Goal: Check status: Check status

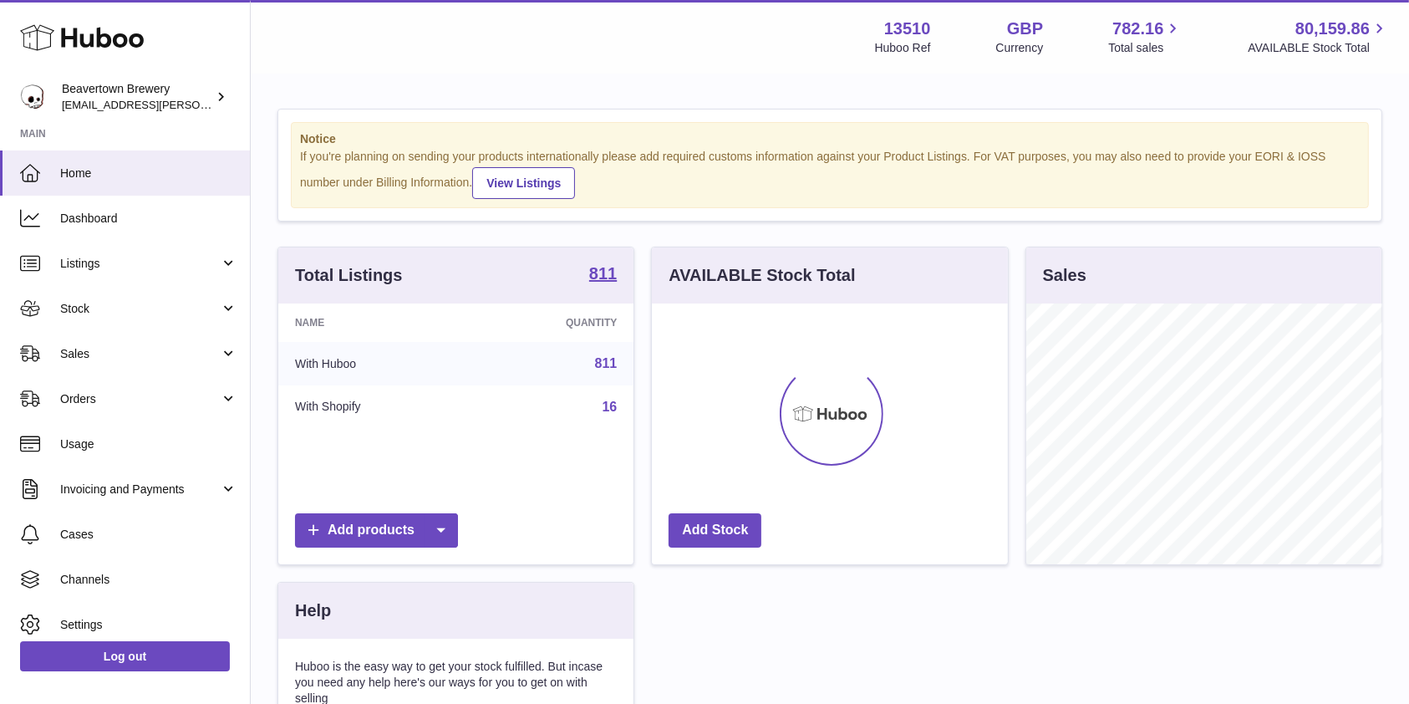
scroll to position [261, 355]
click at [147, 317] on link "Stock" at bounding box center [125, 308] width 250 height 45
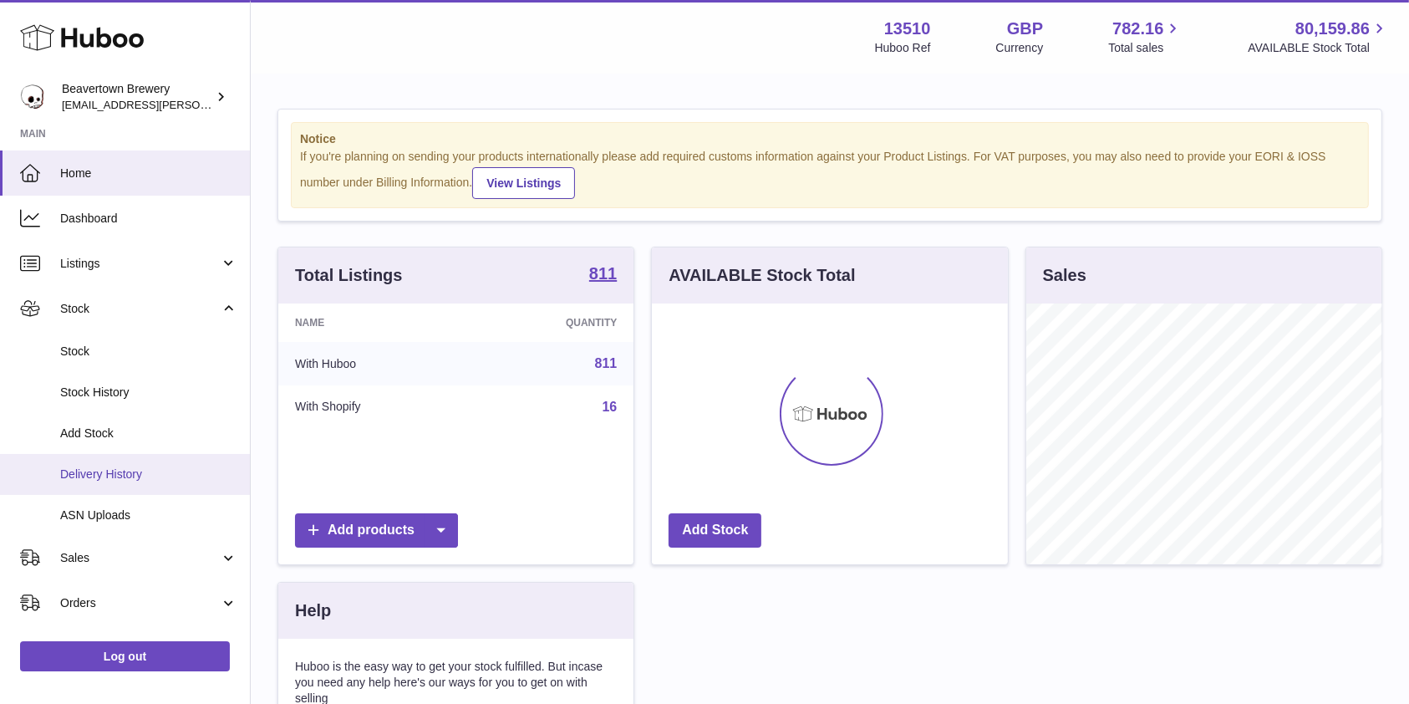
click at [132, 467] on span "Delivery History" at bounding box center [148, 474] width 177 height 16
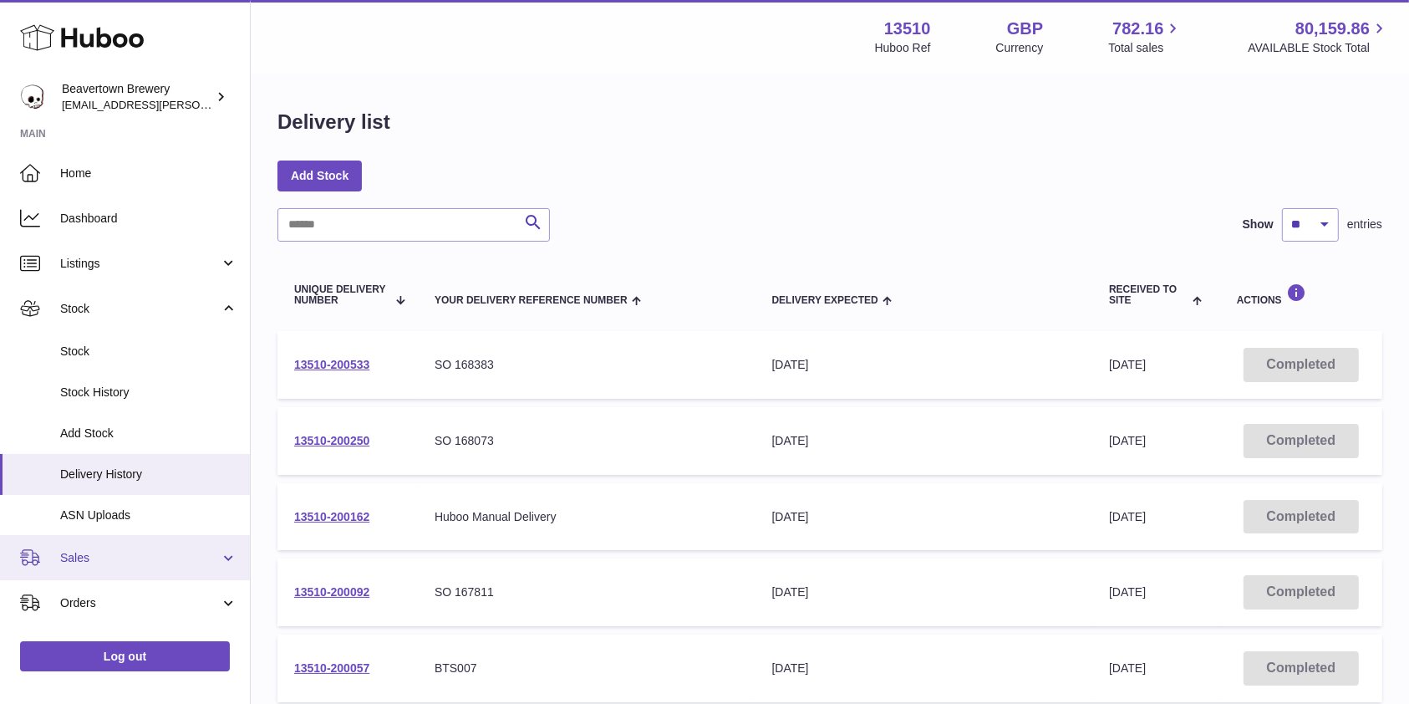
click at [80, 563] on span "Sales" at bounding box center [140, 558] width 160 height 16
click at [111, 573] on link "Sales" at bounding box center [125, 557] width 250 height 45
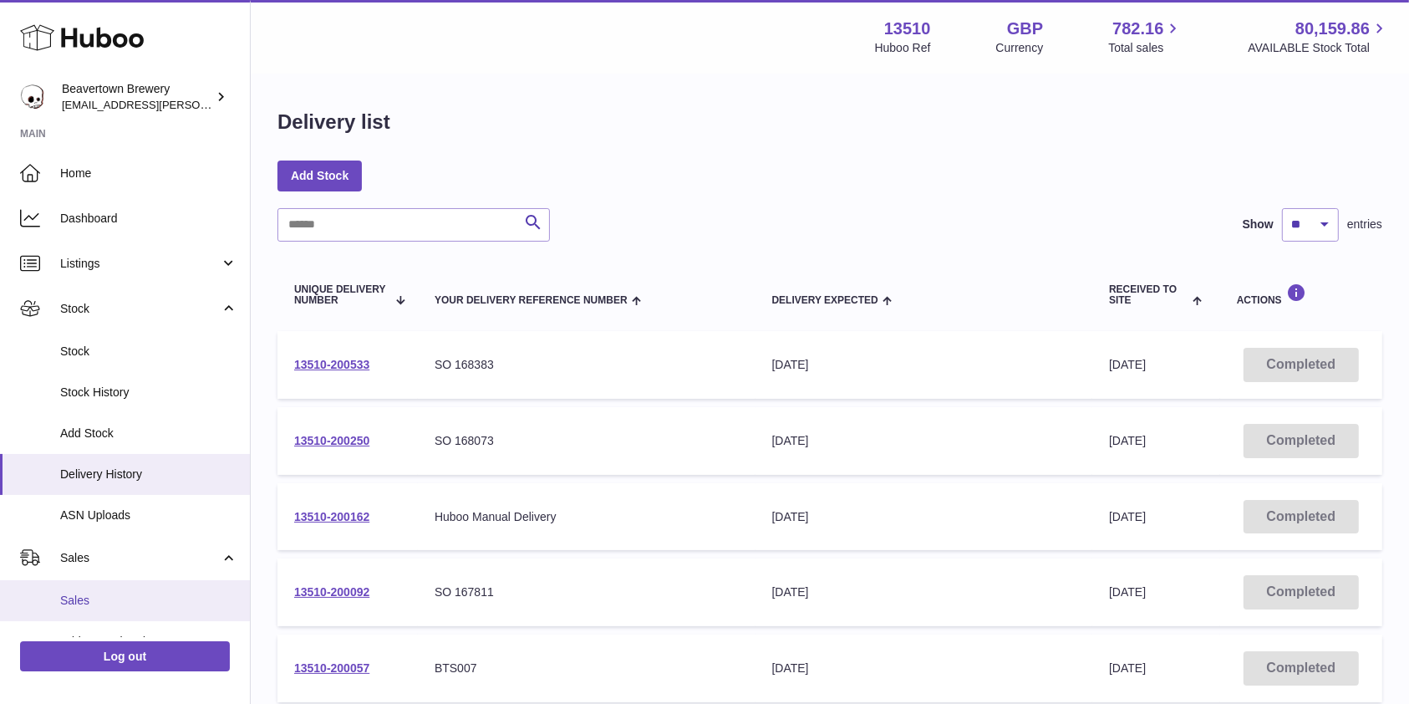
click at [91, 601] on span "Sales" at bounding box center [148, 600] width 177 height 16
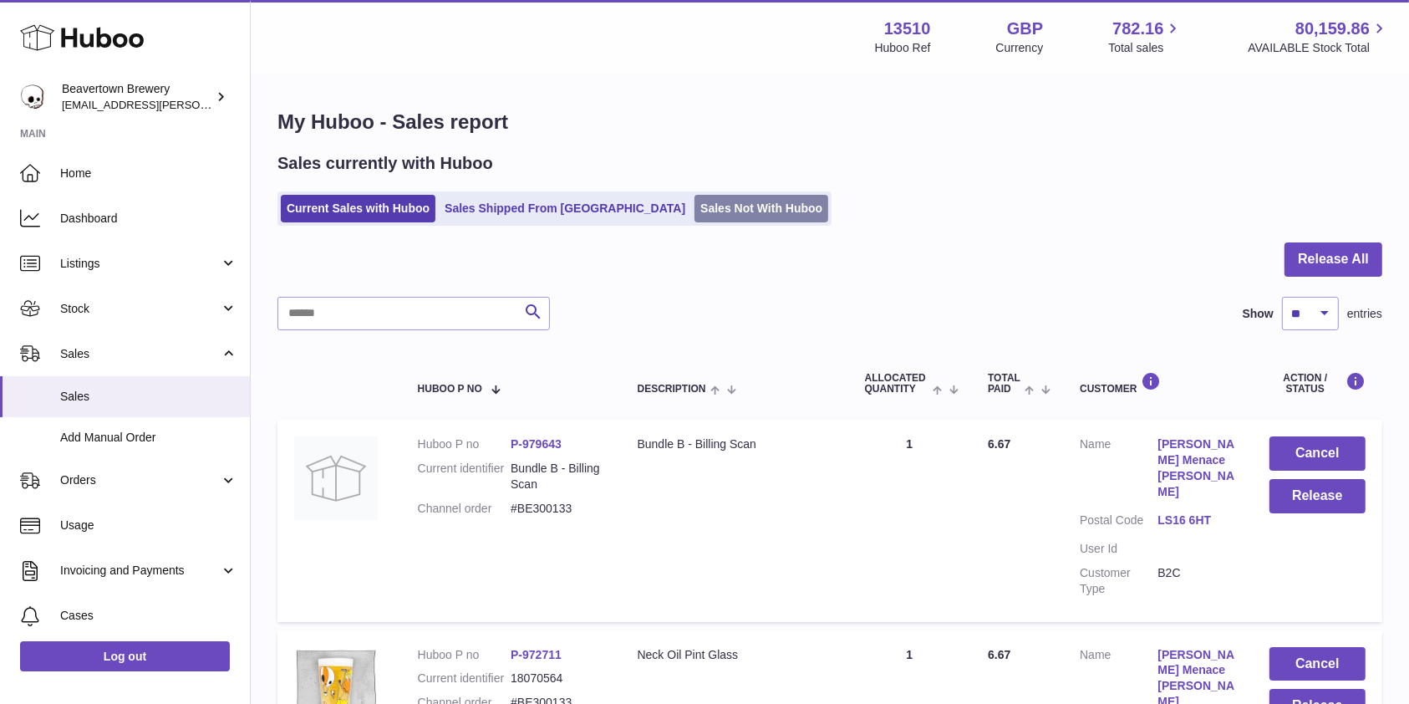
click at [694, 221] on link "Sales Not With Huboo" at bounding box center [761, 209] width 134 height 28
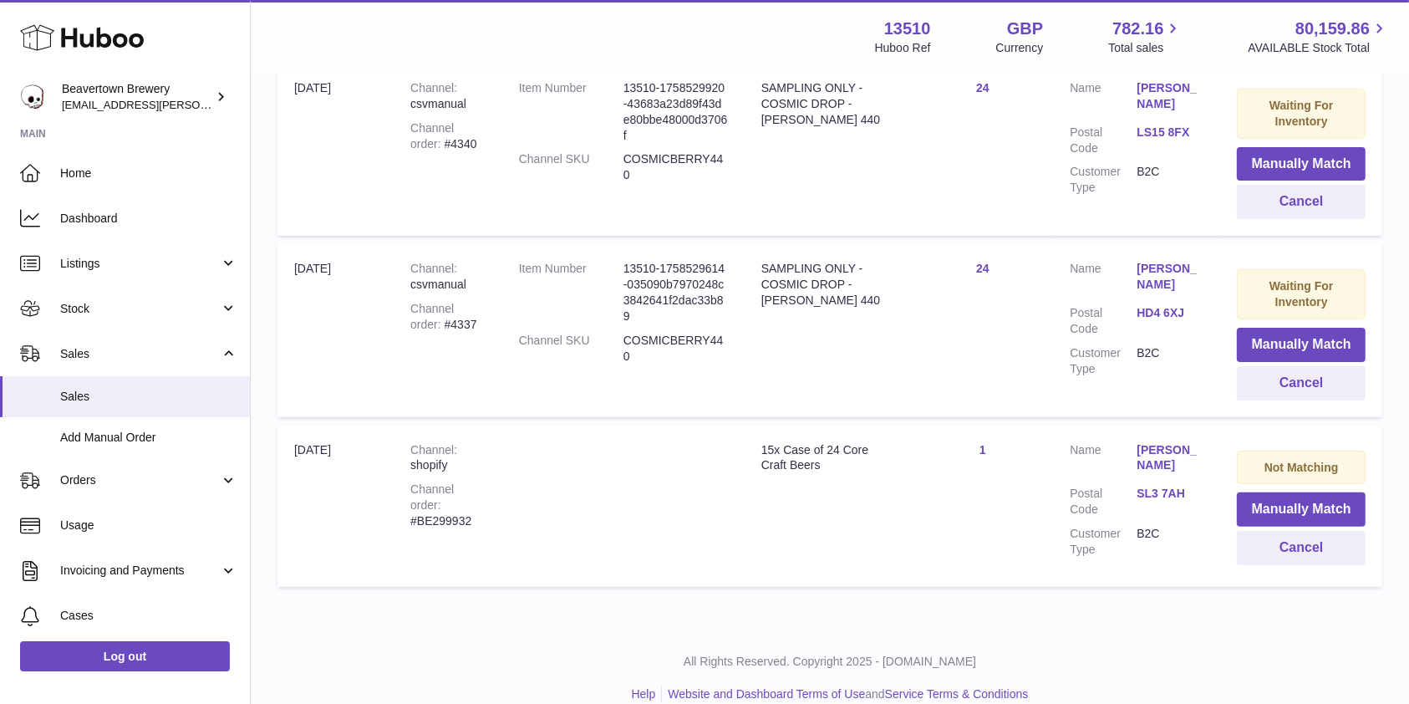
scroll to position [409, 0]
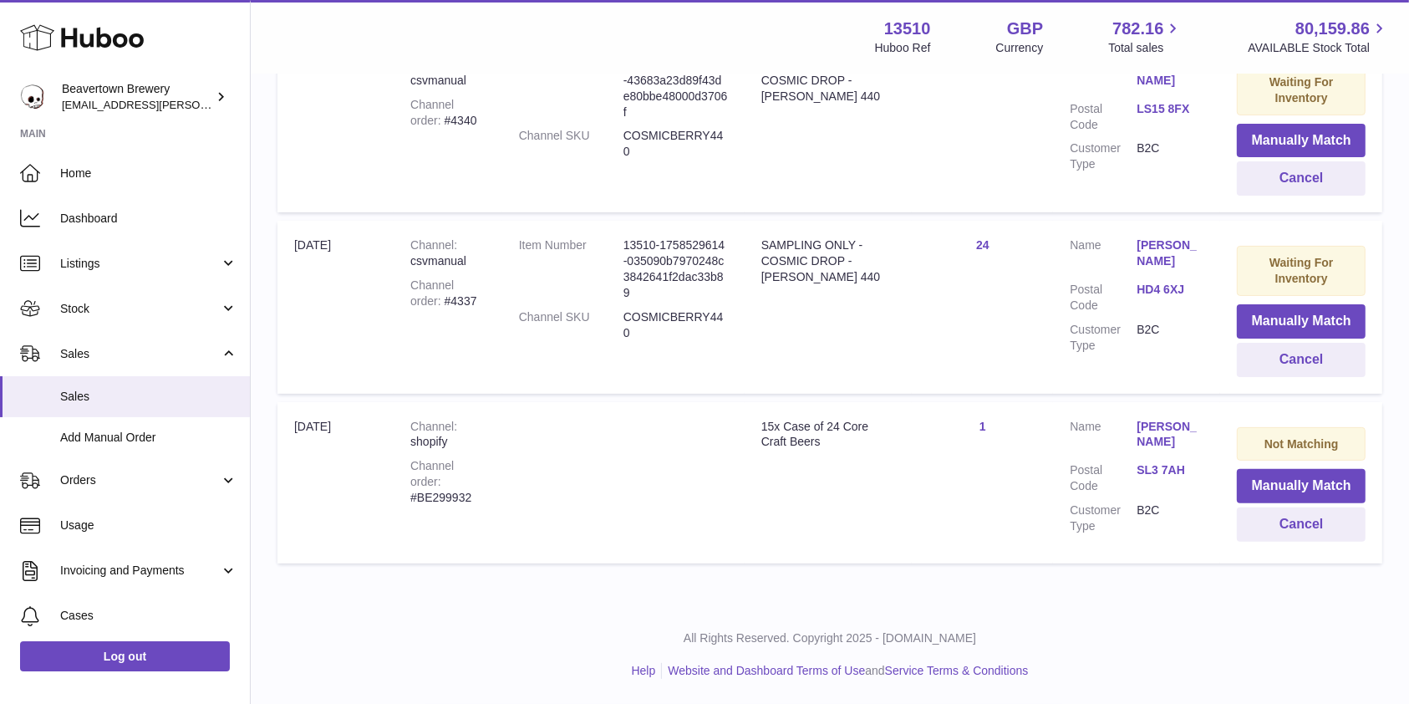
click at [899, 552] on td "Title 15x Case of 24 Core Craft Beers" at bounding box center [828, 482] width 167 height 161
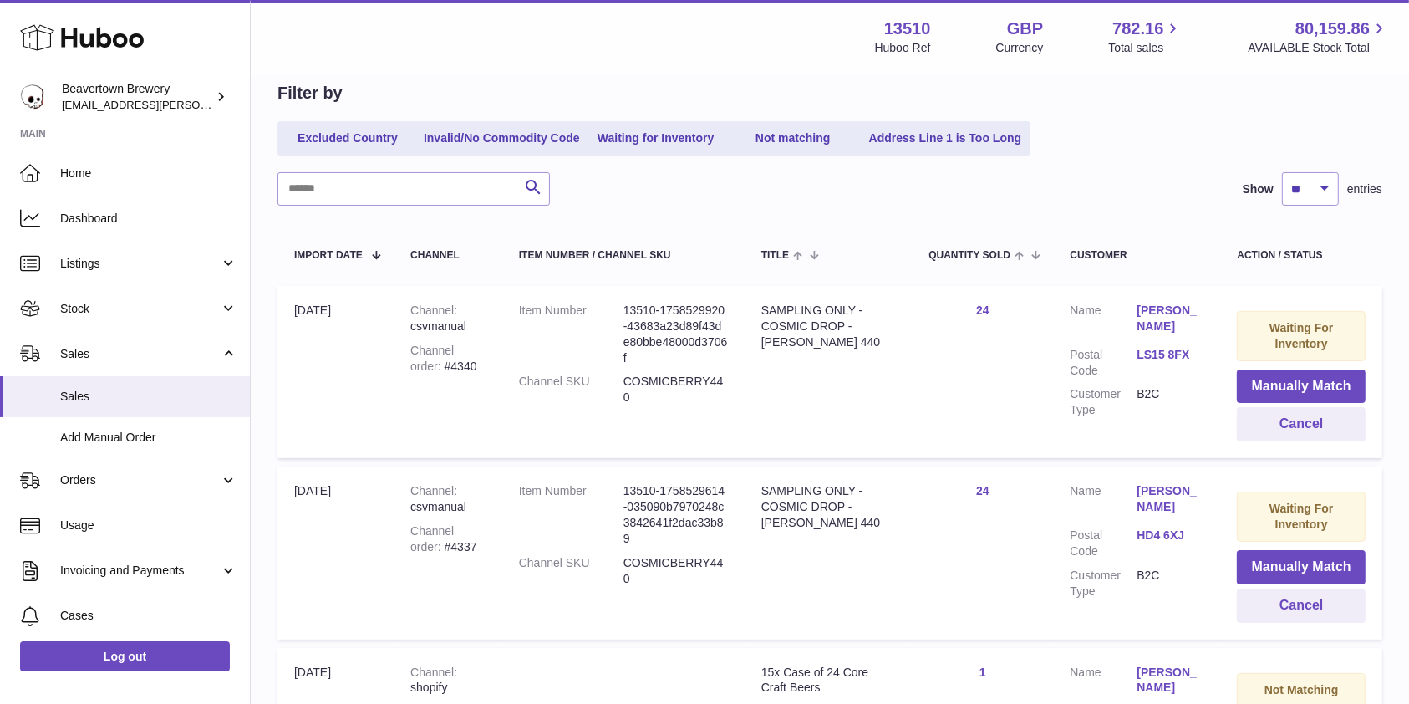
scroll to position [159, 0]
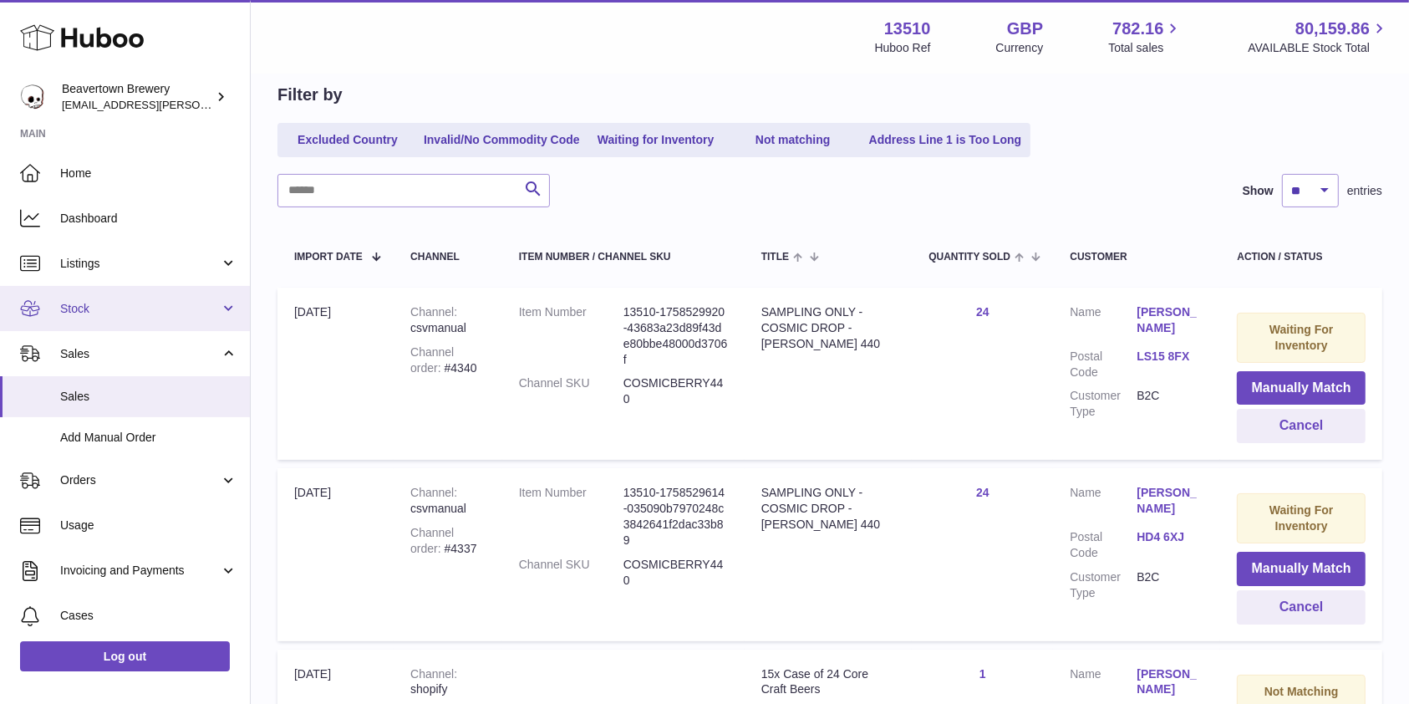
click at [94, 304] on span "Stock" at bounding box center [140, 309] width 160 height 16
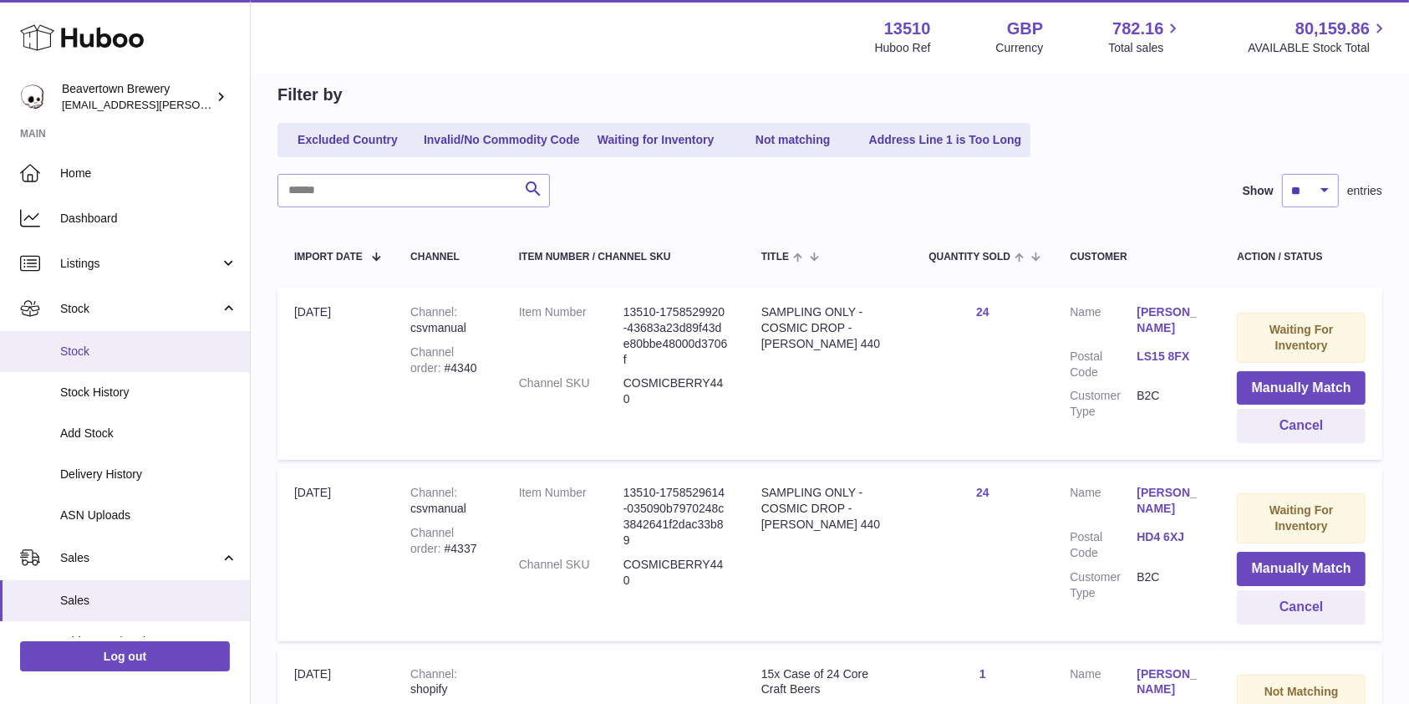
click at [97, 351] on span "Stock" at bounding box center [148, 351] width 177 height 16
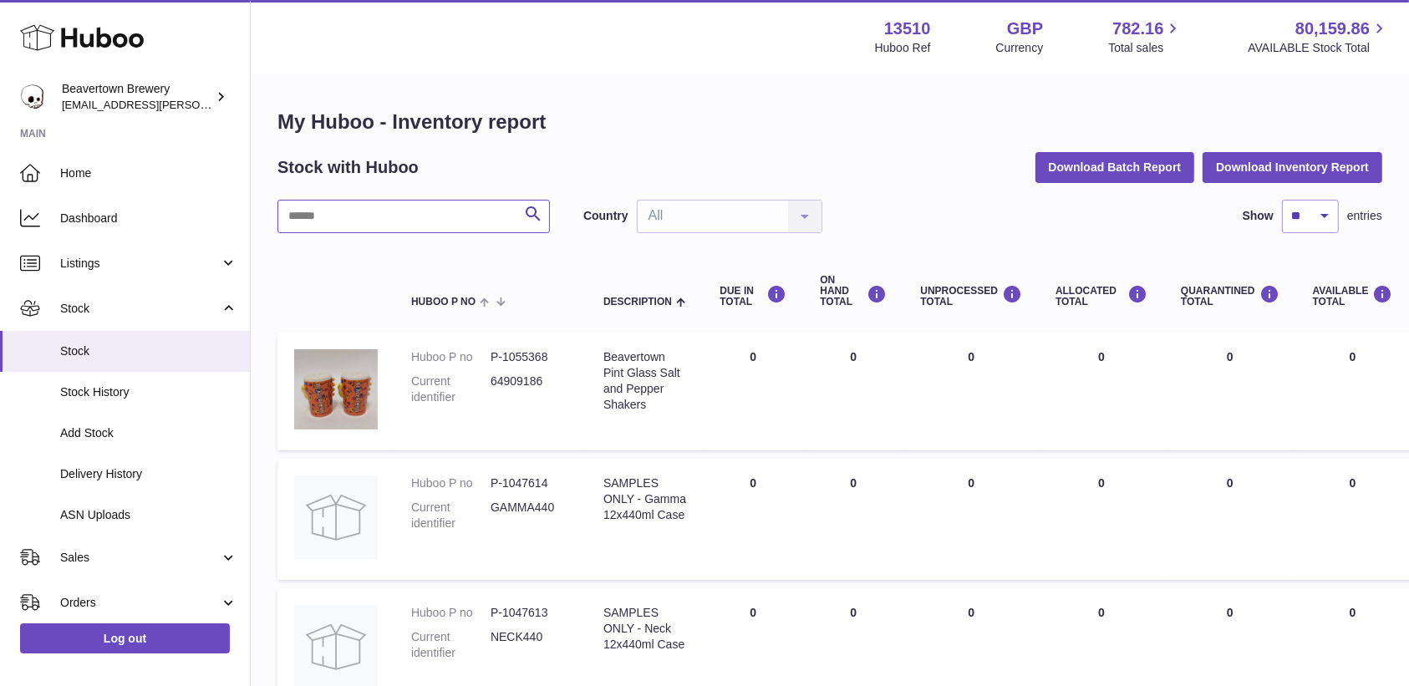
click at [345, 219] on input "text" at bounding box center [413, 216] width 272 height 33
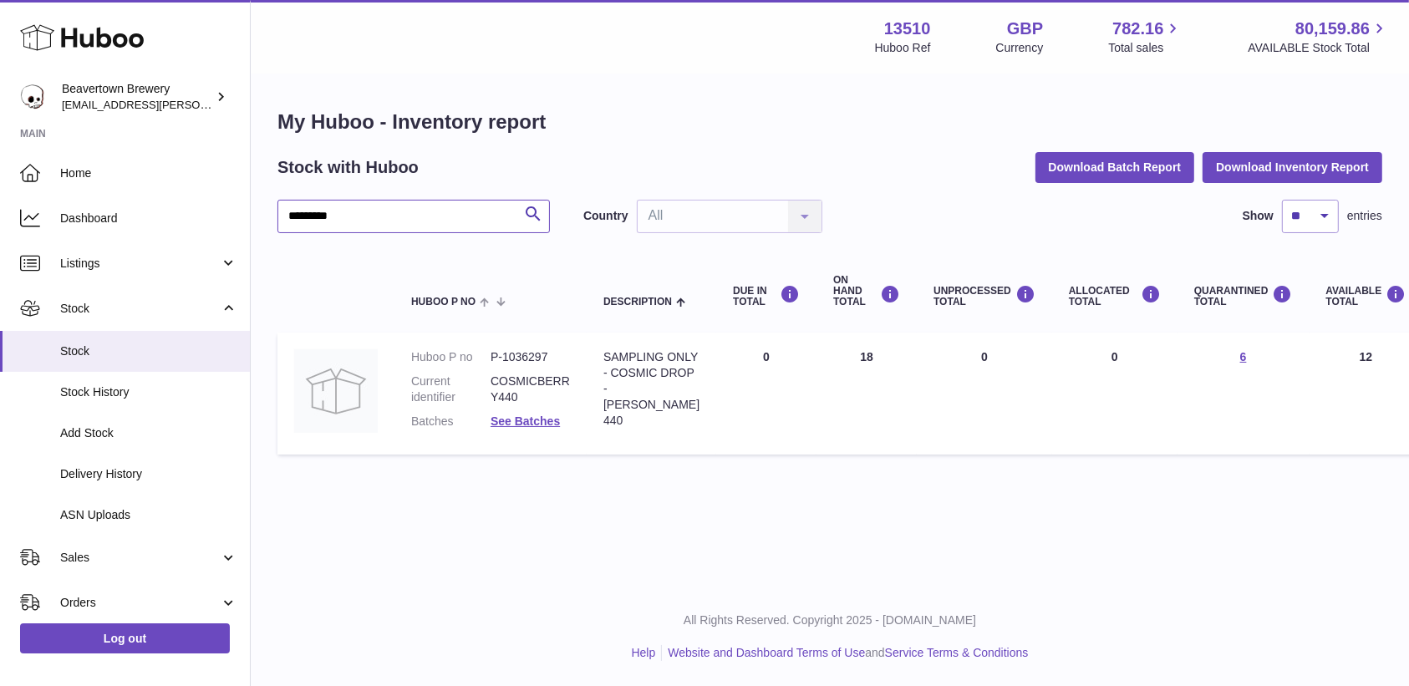
drag, startPoint x: 321, startPoint y: 208, endPoint x: 439, endPoint y: 195, distance: 118.6
click at [439, 195] on div "My Huboo - Inventory report Stock with Huboo Download Batch Report Download Inv…" at bounding box center [829, 286] width 1105 height 354
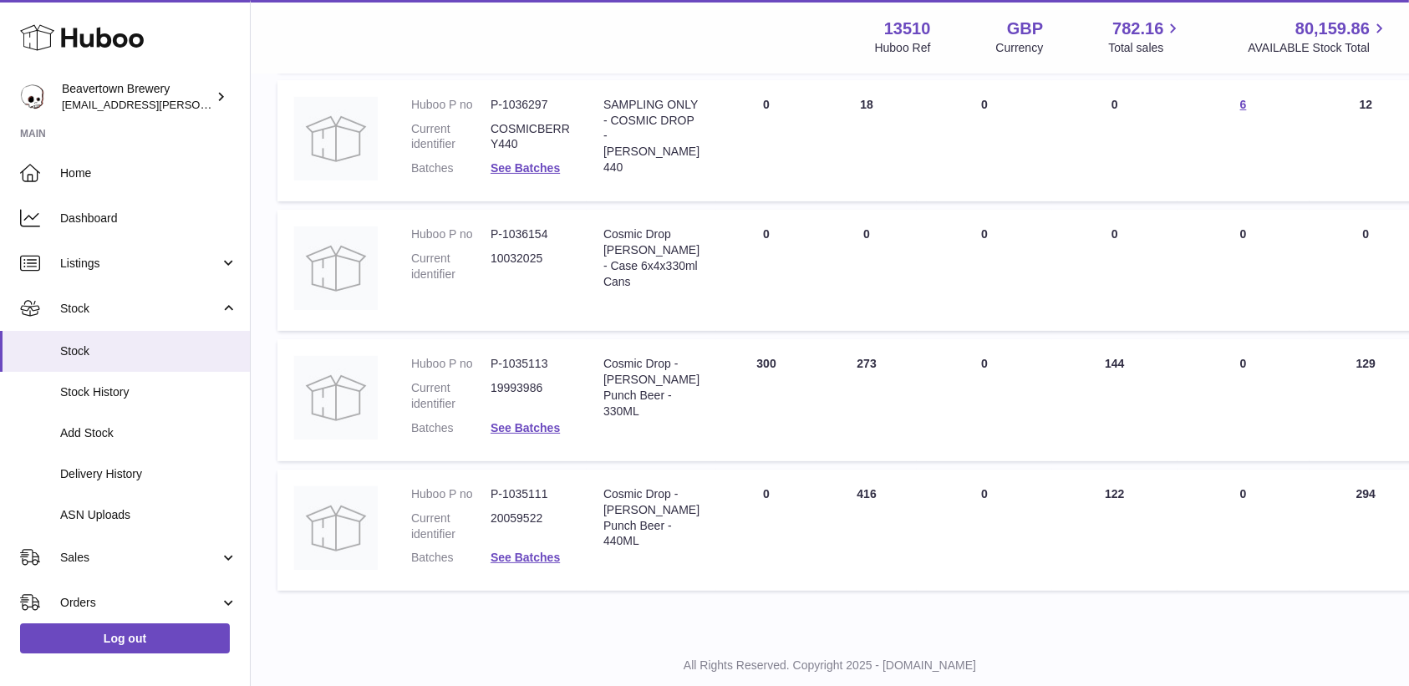
scroll to position [411, 0]
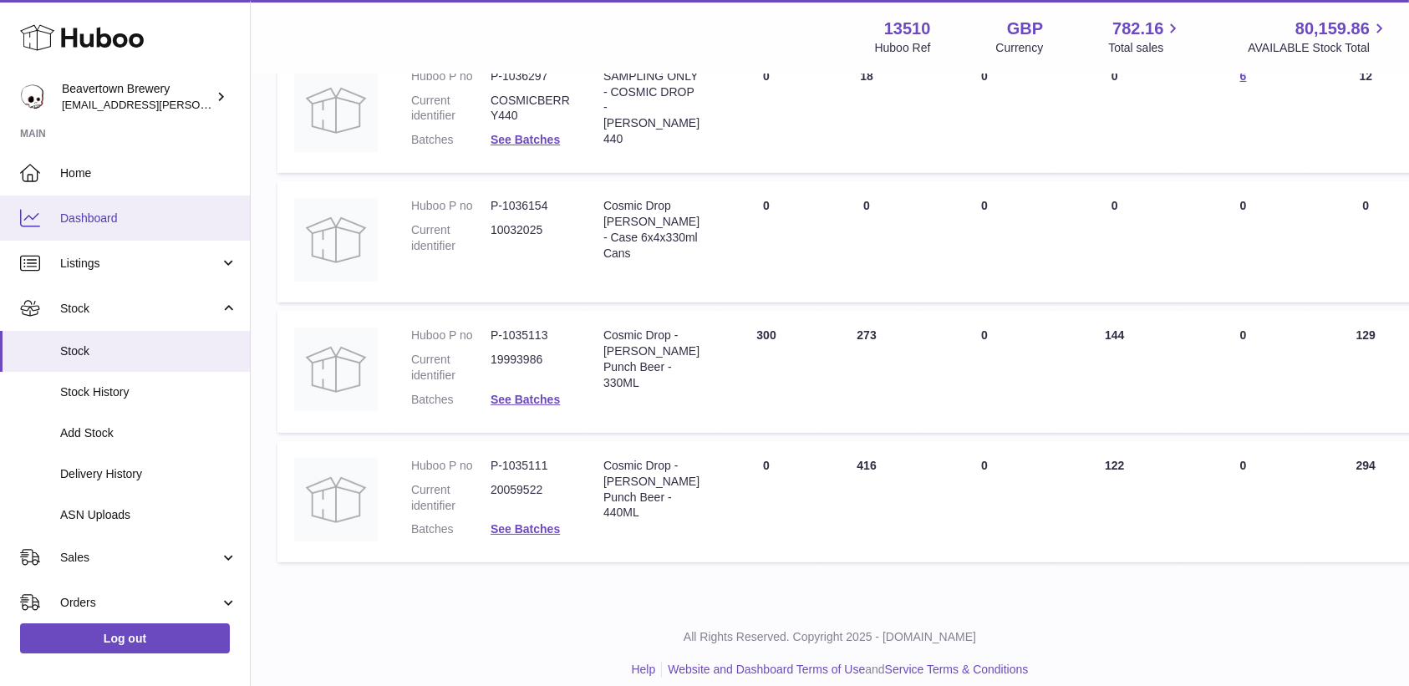
type input "*****"
click at [100, 207] on link "Dashboard" at bounding box center [125, 218] width 250 height 45
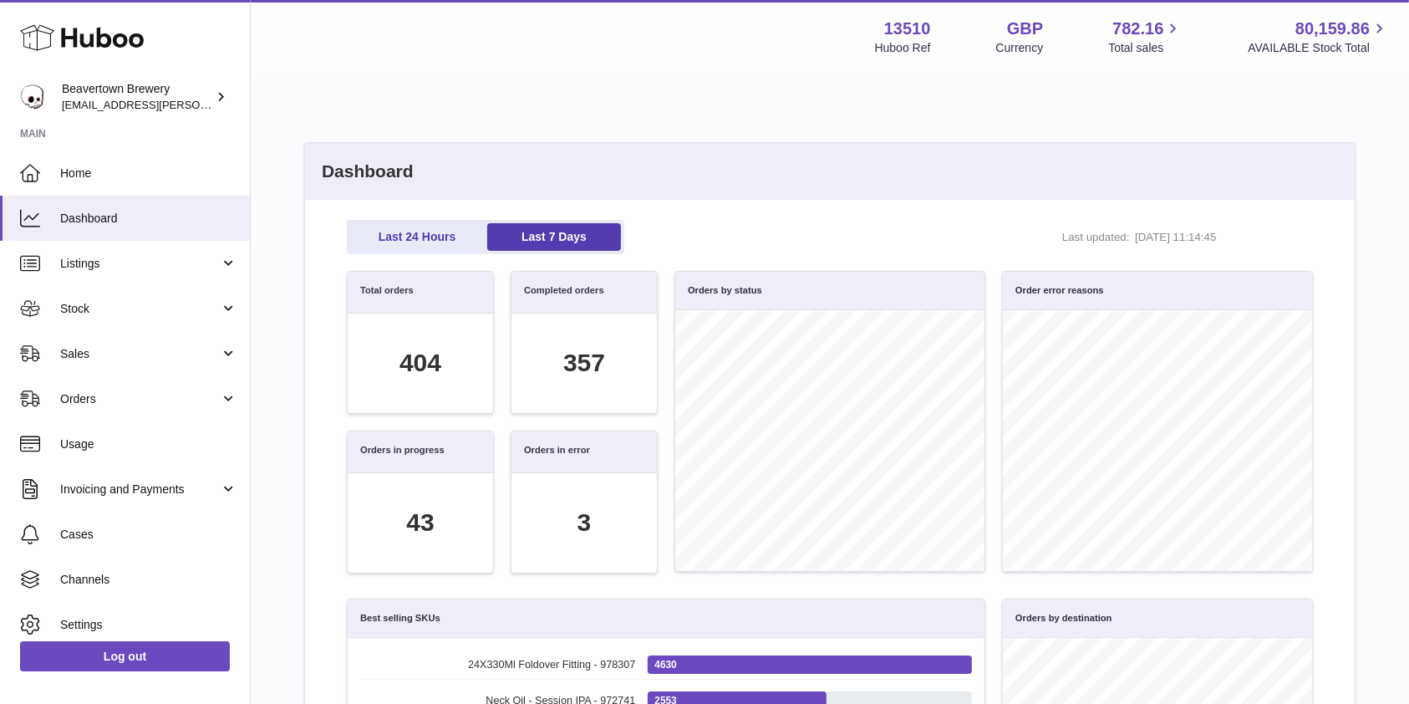
scroll to position [192, 948]
click at [67, 322] on link "Stock" at bounding box center [125, 308] width 250 height 45
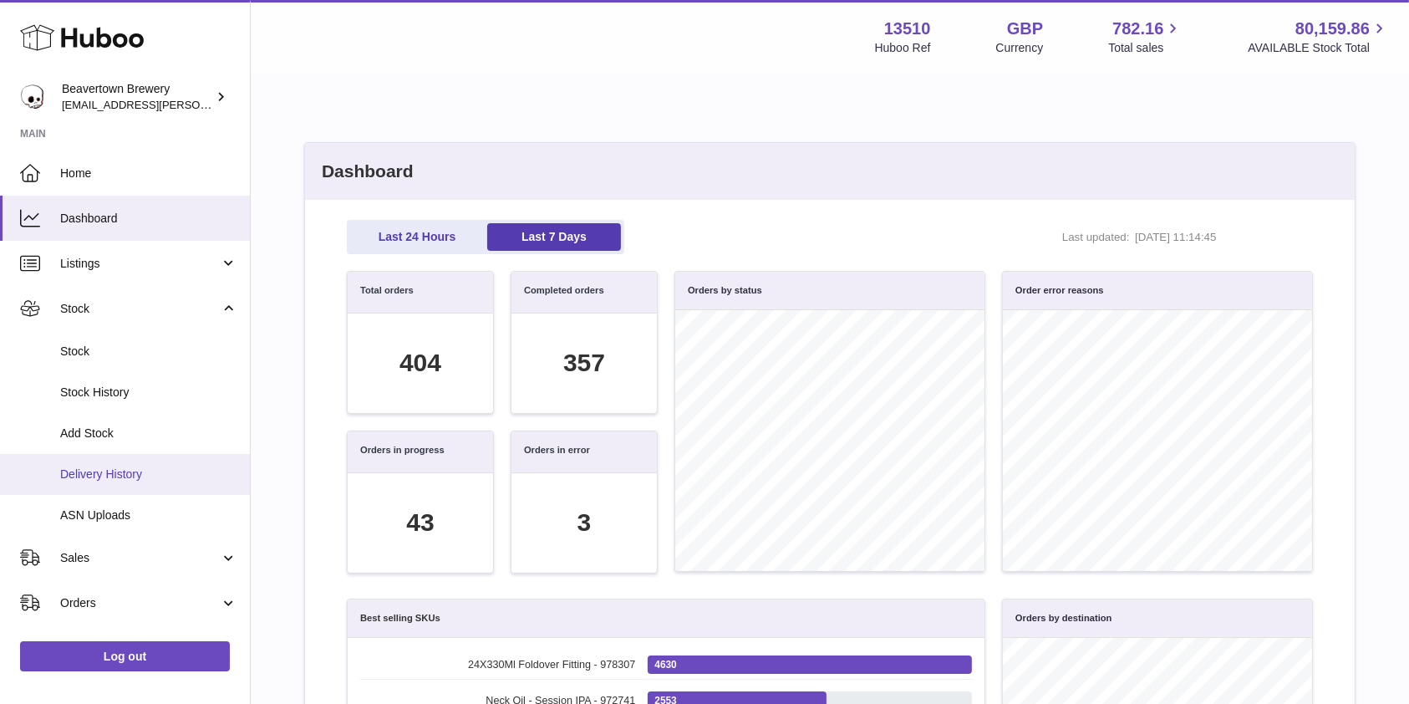
click at [88, 475] on span "Delivery History" at bounding box center [148, 474] width 177 height 16
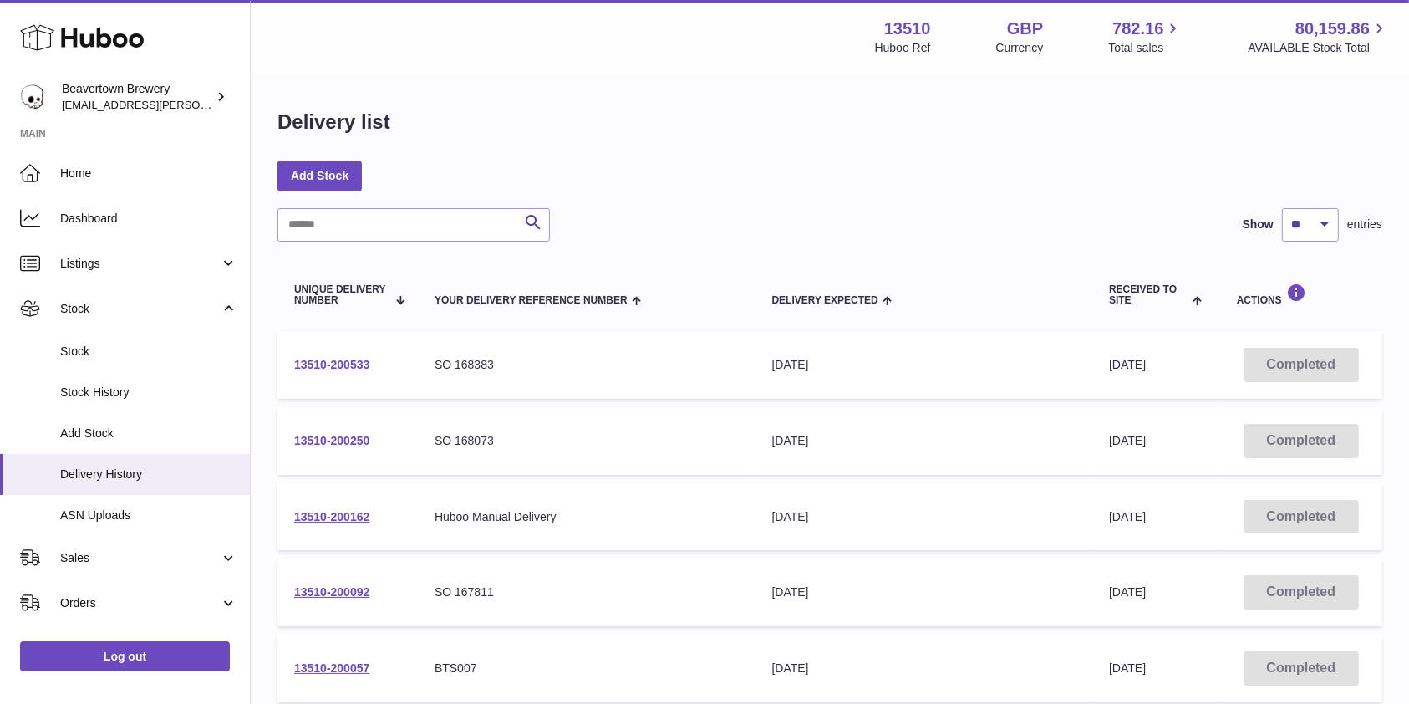
click at [308, 373] on td "13510-200533" at bounding box center [347, 365] width 140 height 68
click at [313, 368] on link "13510-200533" at bounding box center [331, 364] width 75 height 13
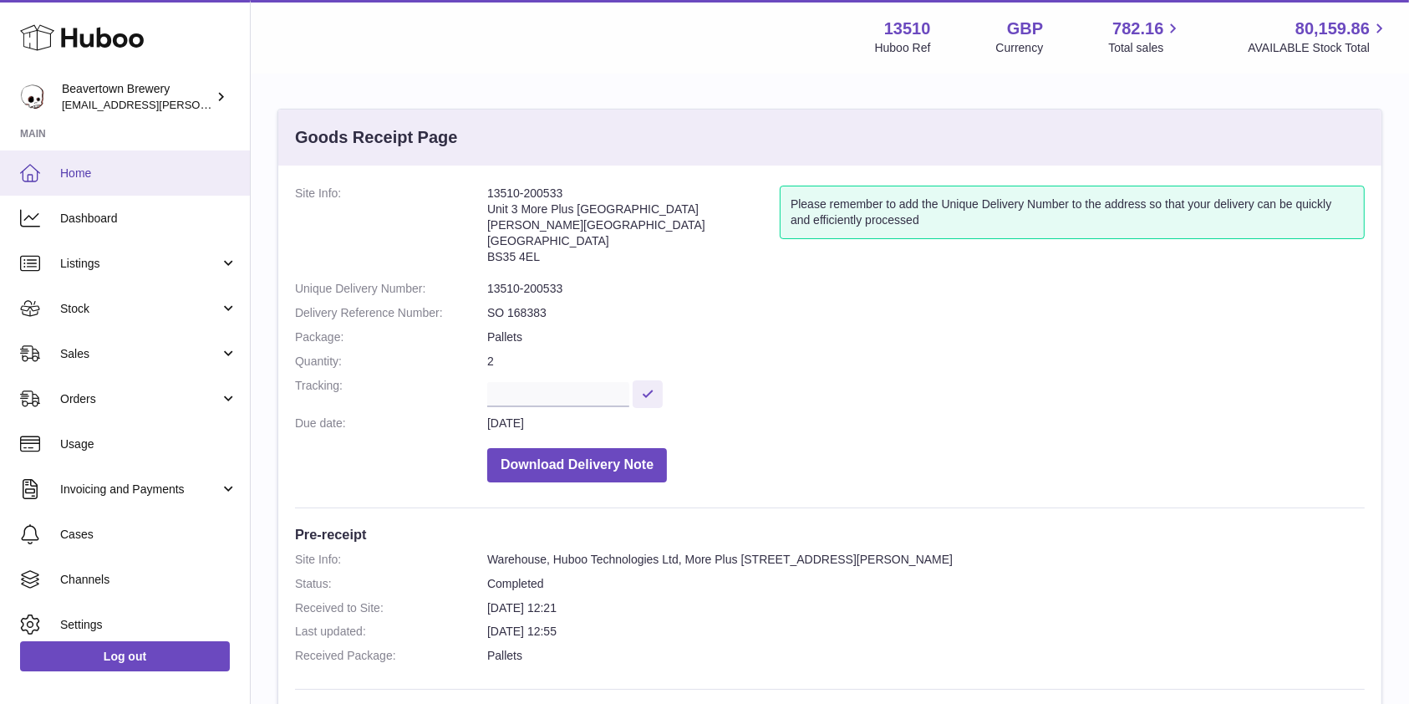
click at [78, 175] on span "Home" at bounding box center [148, 173] width 177 height 16
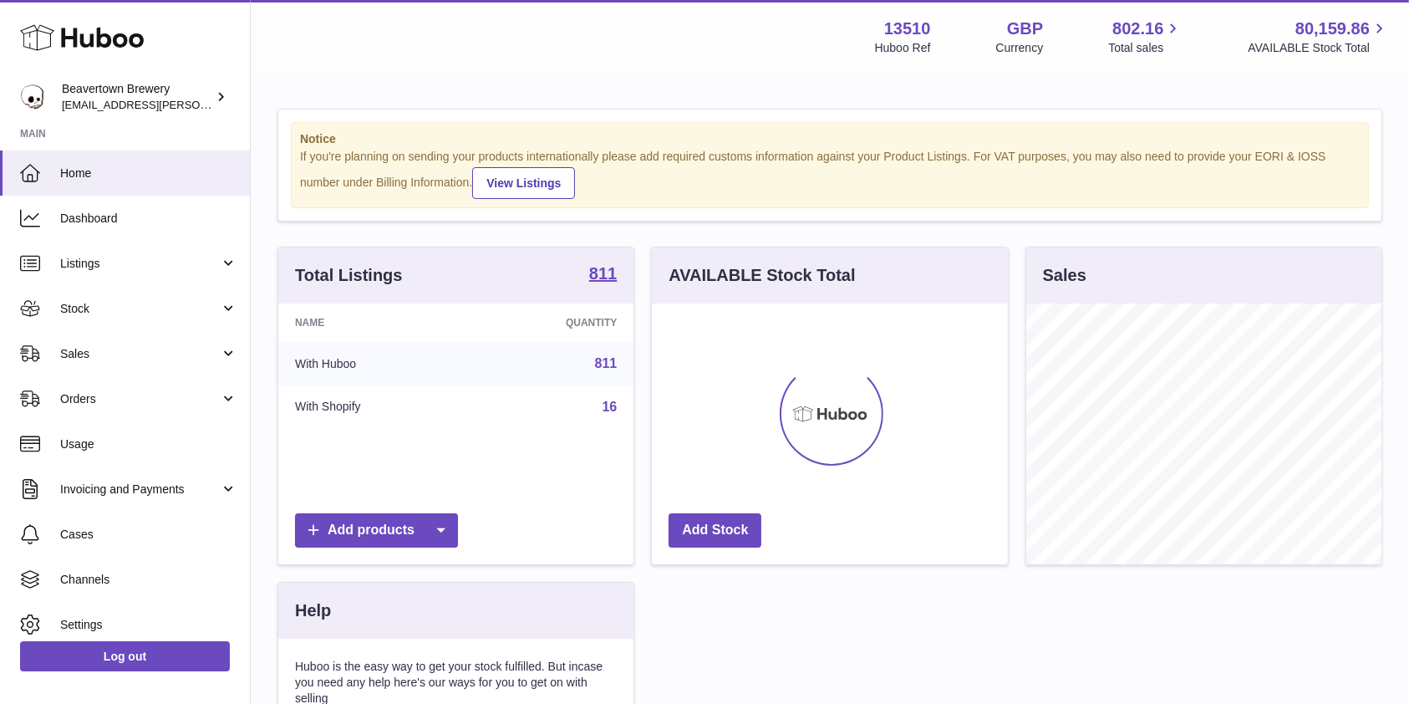
scroll to position [261, 355]
